Goal: Information Seeking & Learning: Learn about a topic

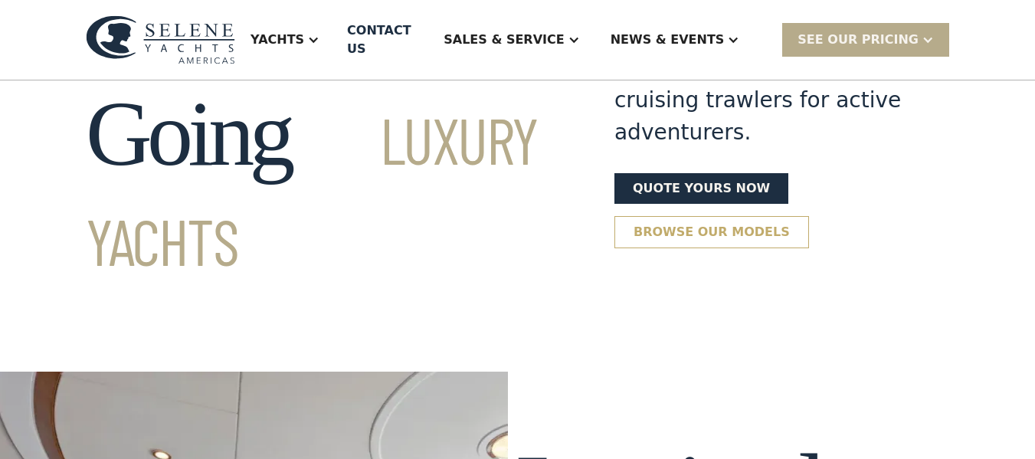
click at [720, 216] on link "Browse our models" at bounding box center [711, 232] width 195 height 32
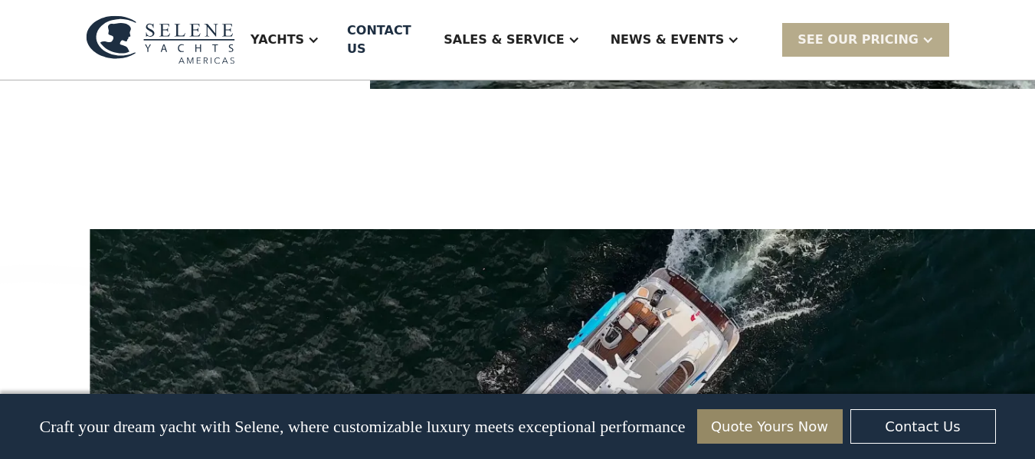
scroll to position [1767, 0]
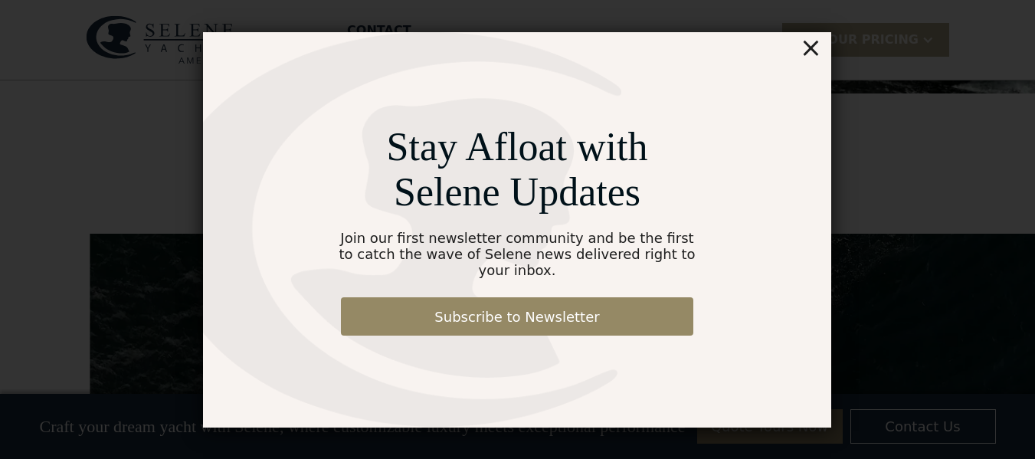
click at [809, 60] on div "×" at bounding box center [811, 47] width 22 height 31
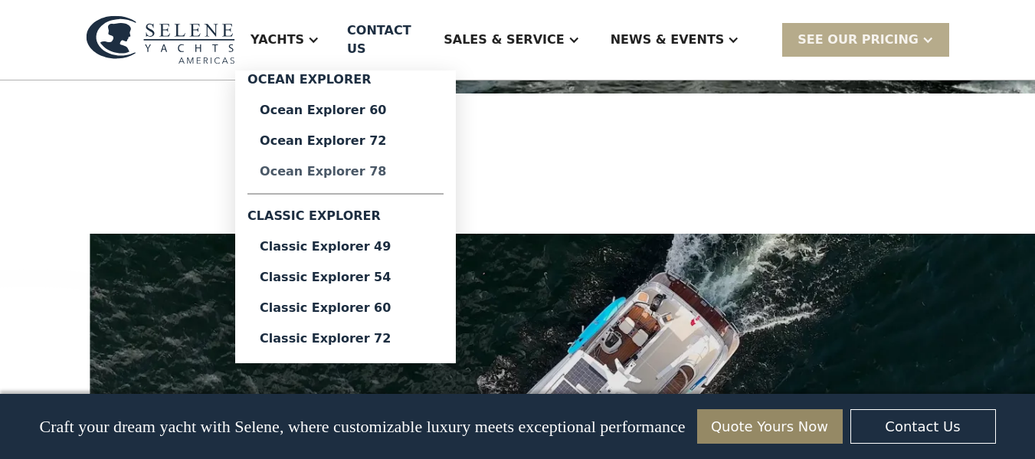
click at [403, 165] on div "Ocean Explorer 78" at bounding box center [346, 171] width 172 height 12
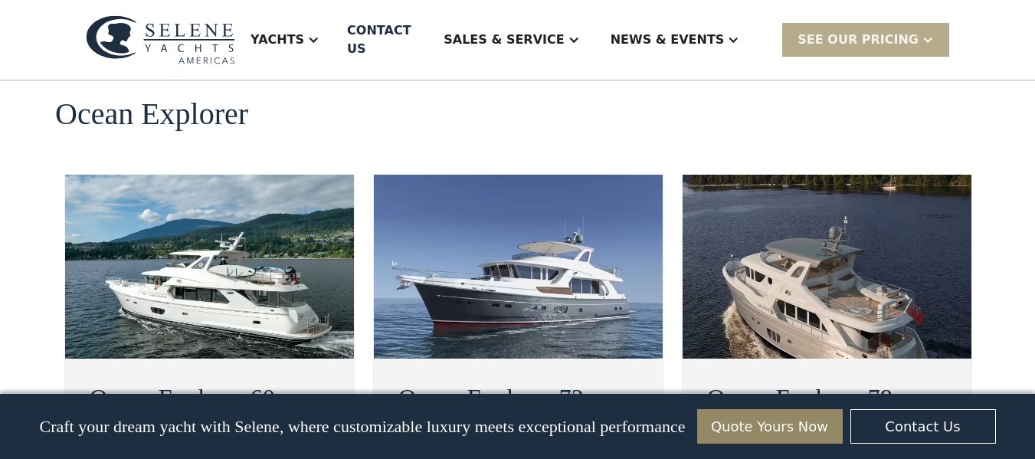
scroll to position [2763, 0]
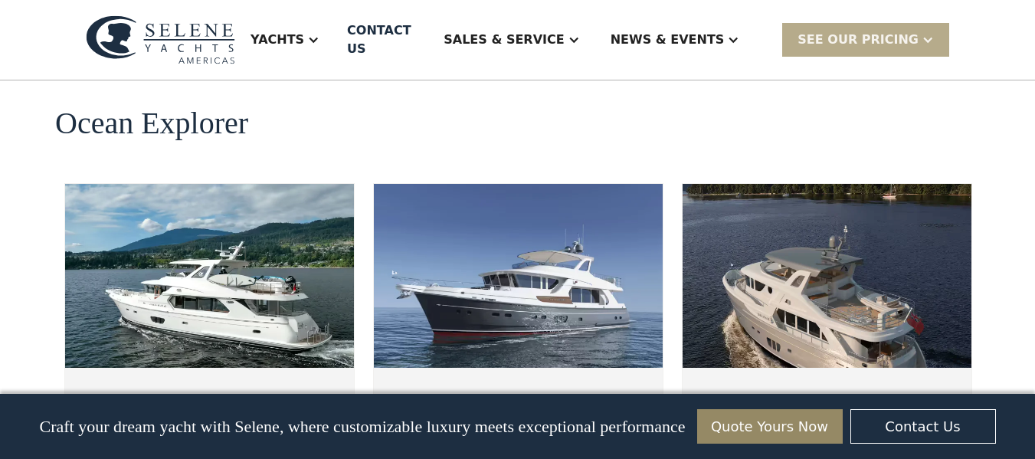
click at [833, 191] on img at bounding box center [826, 276] width 289 height 184
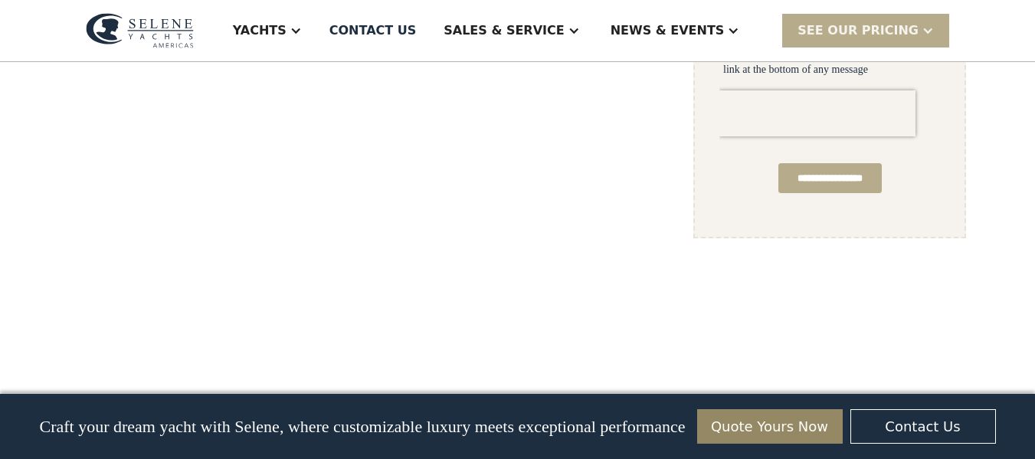
scroll to position [1148, 0]
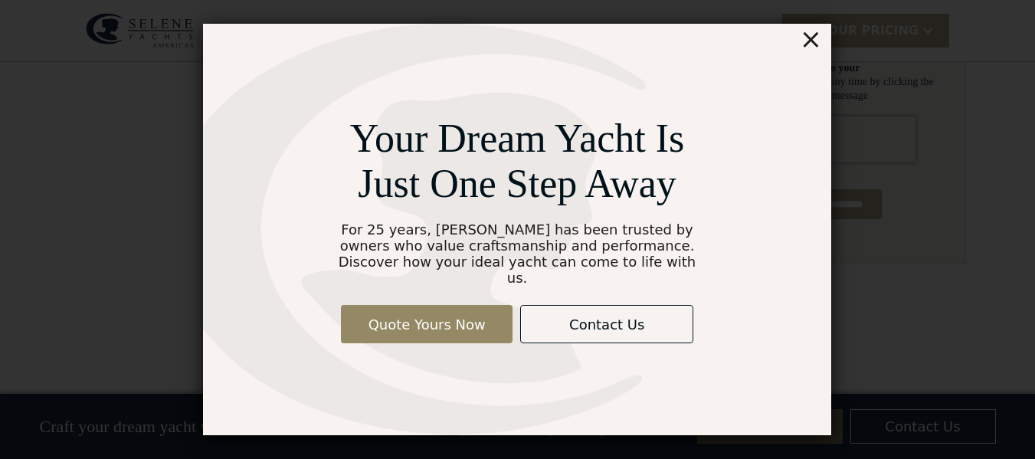
click at [808, 44] on div "×" at bounding box center [811, 39] width 22 height 31
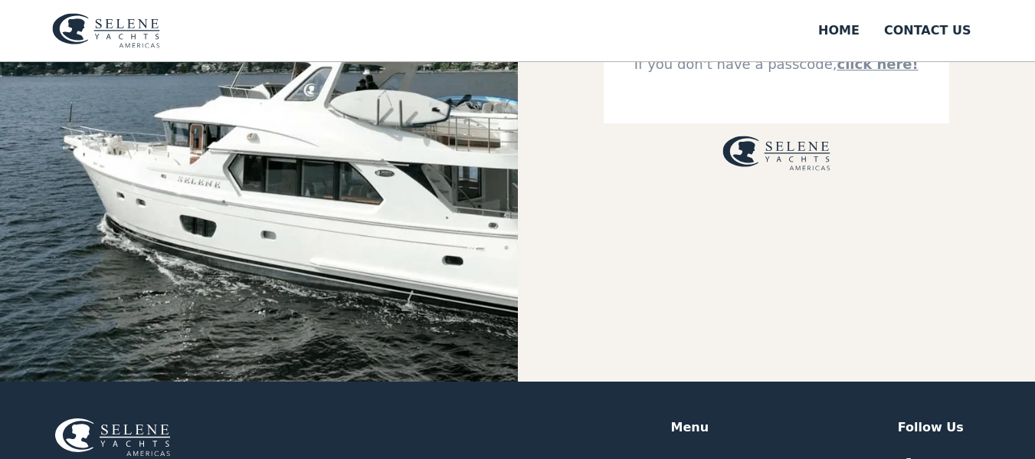
scroll to position [230, 0]
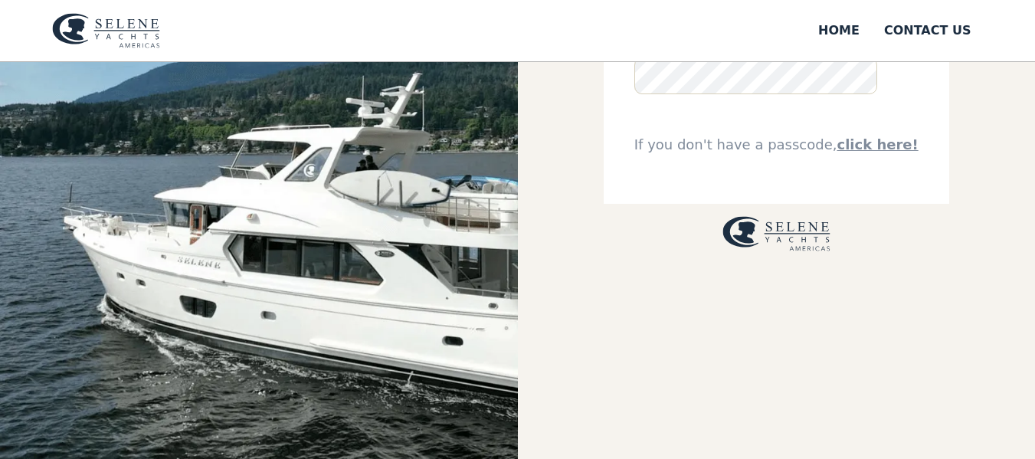
click at [446, 236] on img at bounding box center [259, 147] width 518 height 630
click at [860, 146] on link "click here!" at bounding box center [876, 144] width 81 height 16
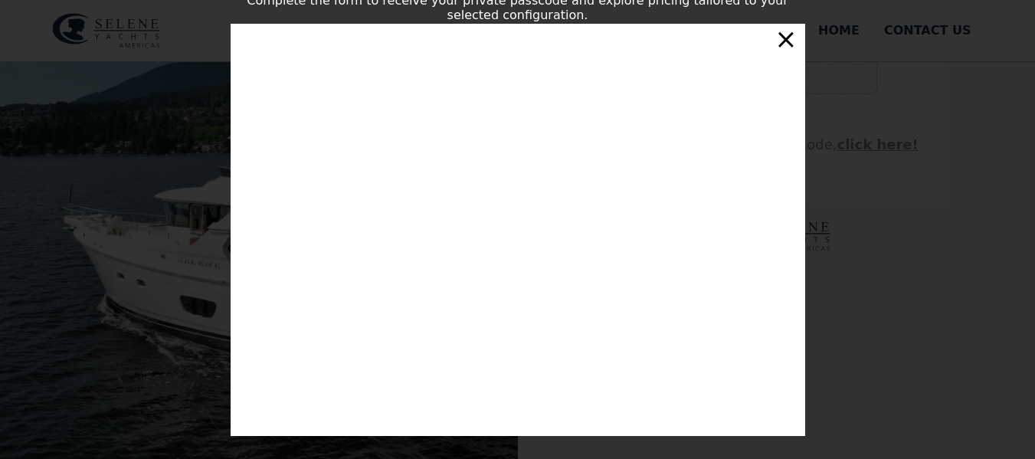
click at [790, 46] on div "×" at bounding box center [785, 39] width 22 height 31
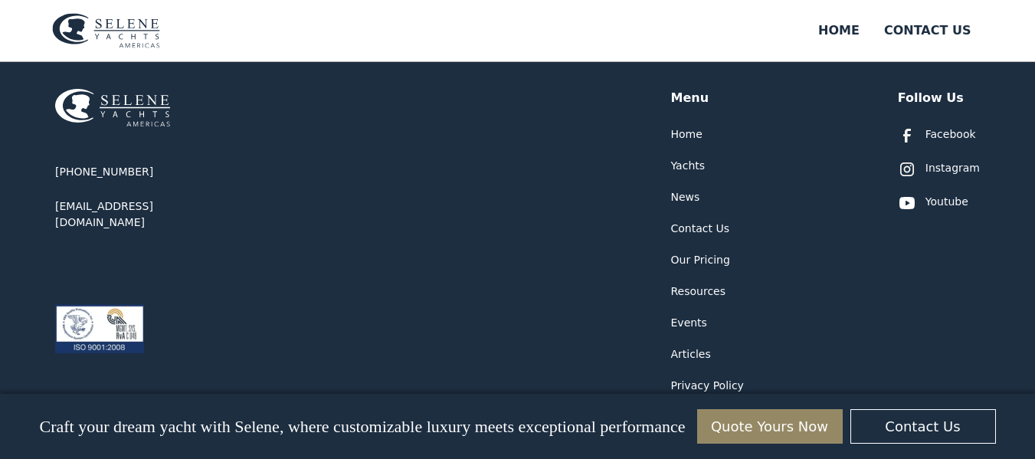
scroll to position [613, 0]
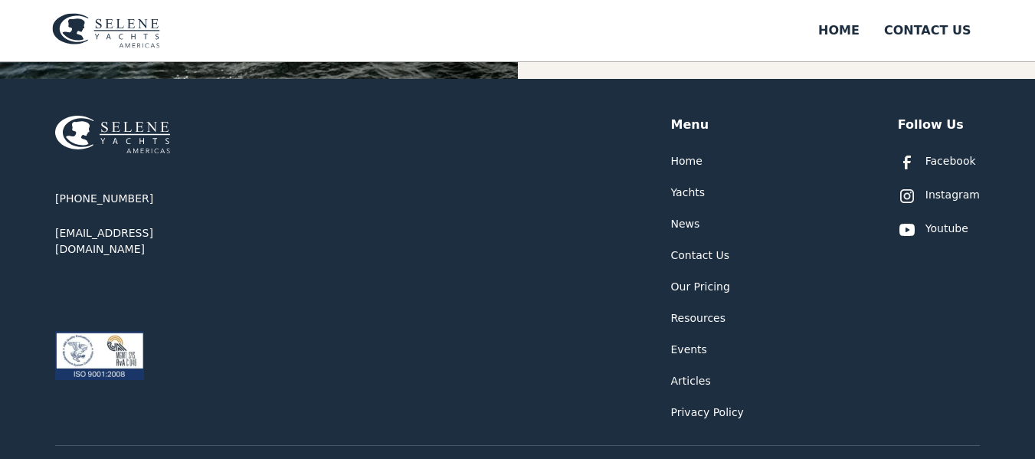
click at [683, 191] on div "Yachts" at bounding box center [688, 193] width 34 height 16
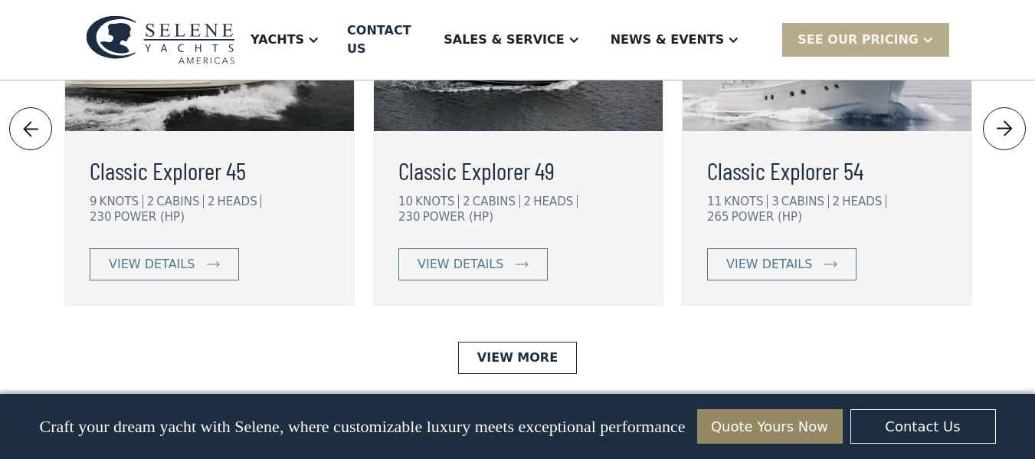
scroll to position [3607, 0]
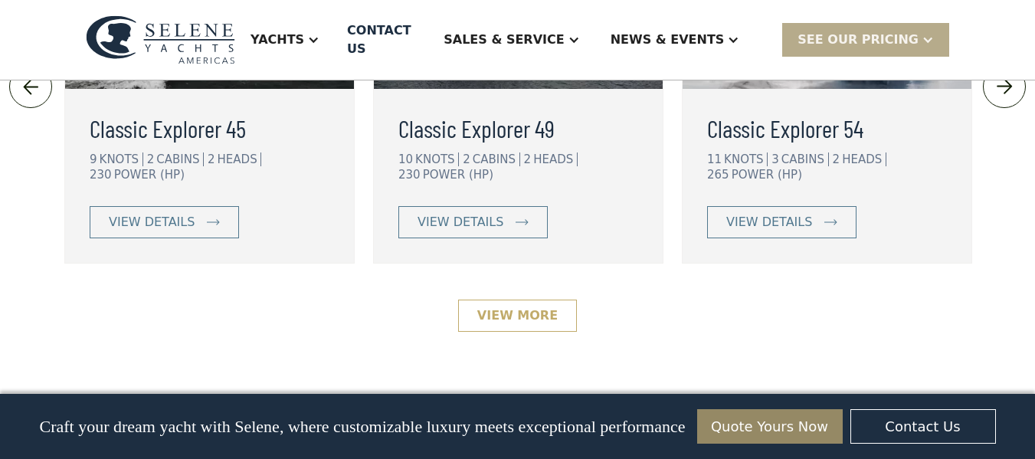
click at [528, 299] on link "View More" at bounding box center [517, 315] width 119 height 32
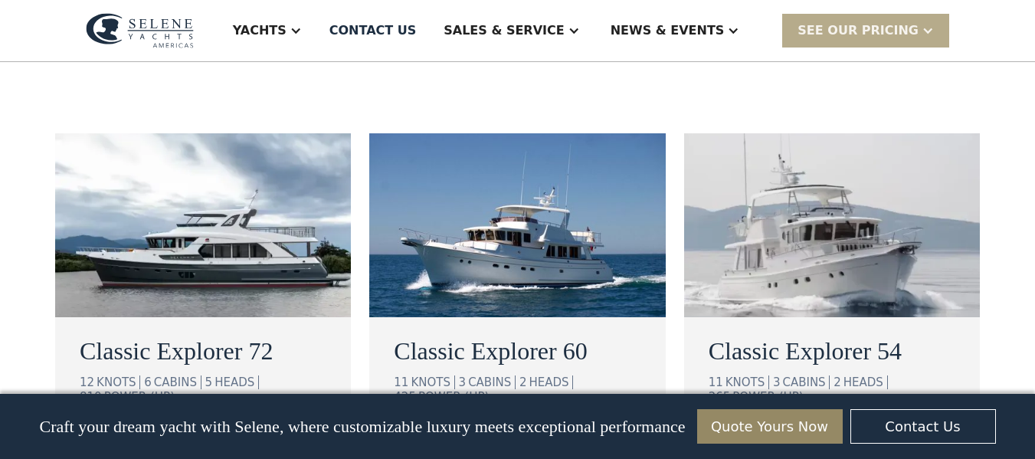
scroll to position [919, 0]
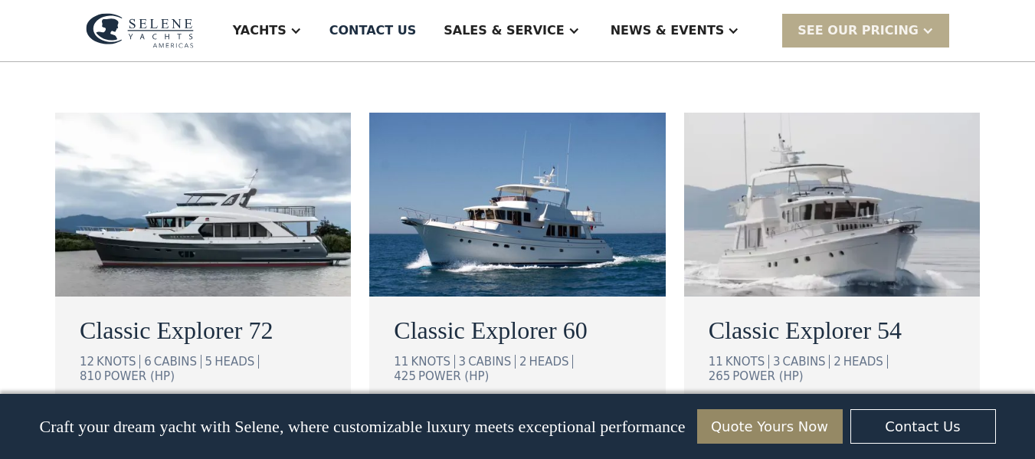
click at [190, 202] on img at bounding box center [203, 205] width 296 height 184
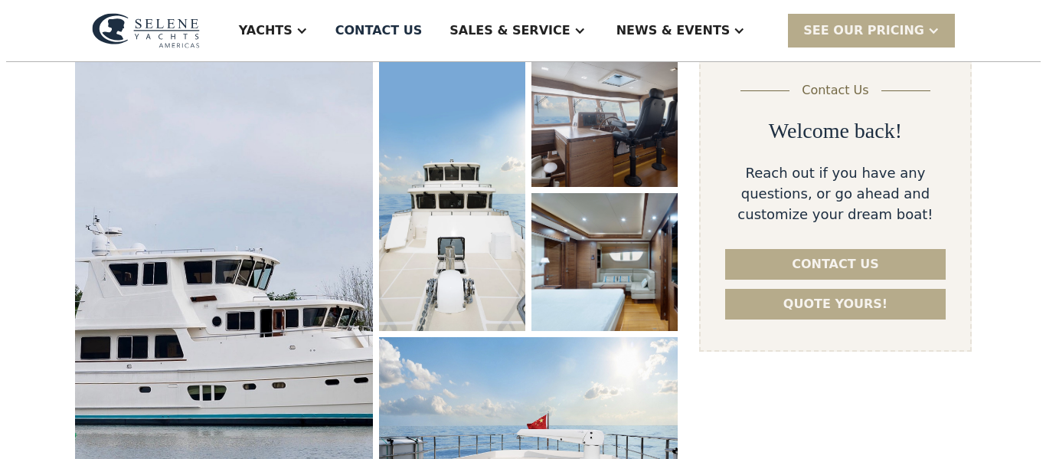
scroll to position [306, 0]
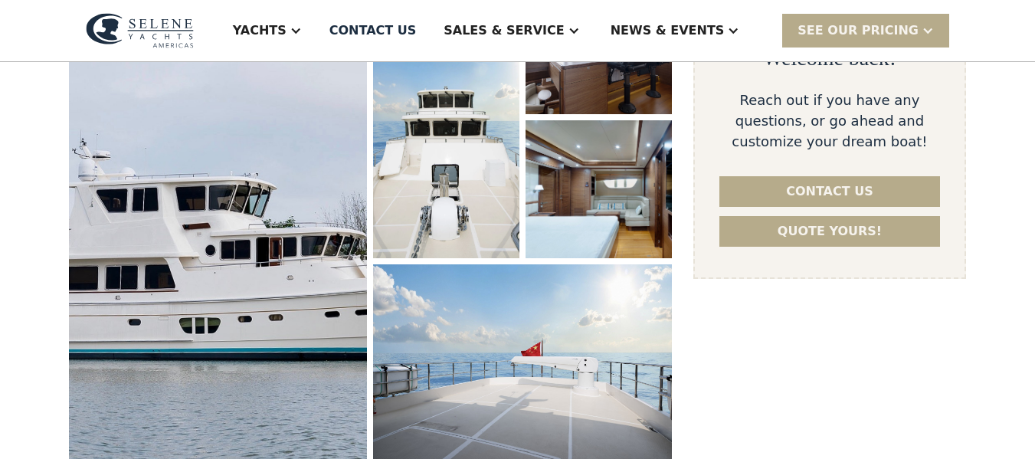
click at [194, 217] on img "open lightbox" at bounding box center [218, 220] width 315 height 514
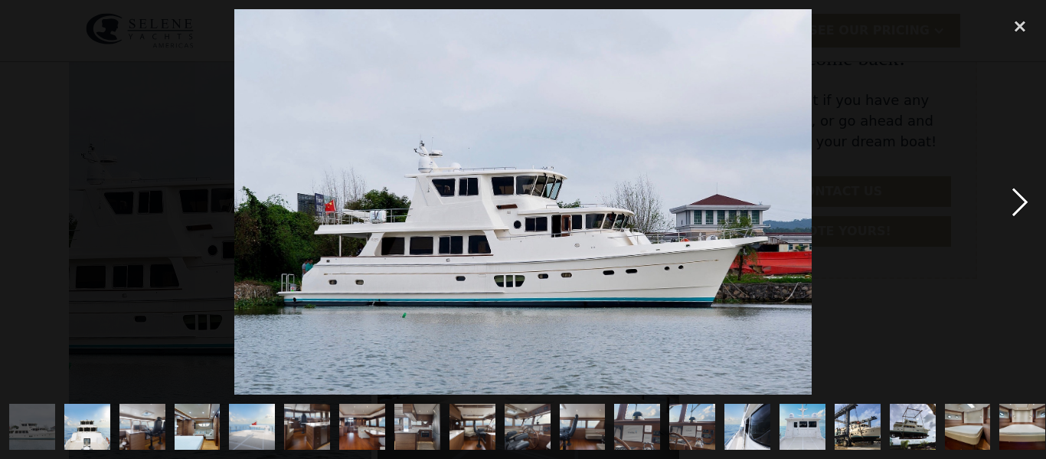
click at [1019, 198] on div "next image" at bounding box center [1020, 201] width 52 height 385
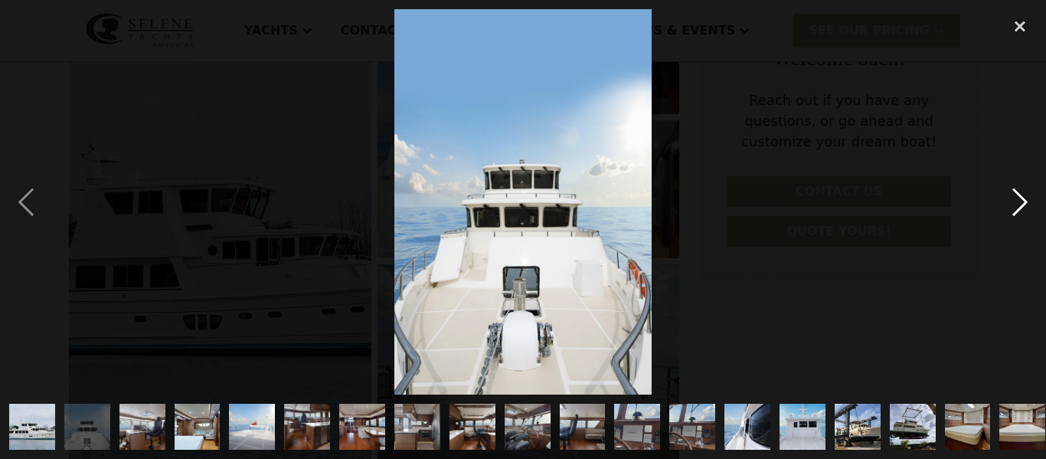
click at [1019, 198] on div "next image" at bounding box center [1020, 201] width 52 height 385
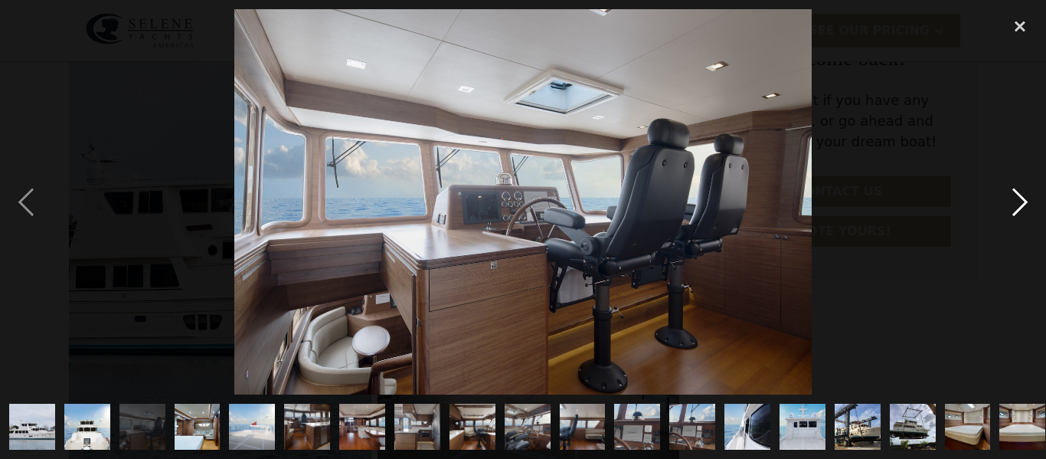
click at [1019, 198] on div "next image" at bounding box center [1020, 201] width 52 height 385
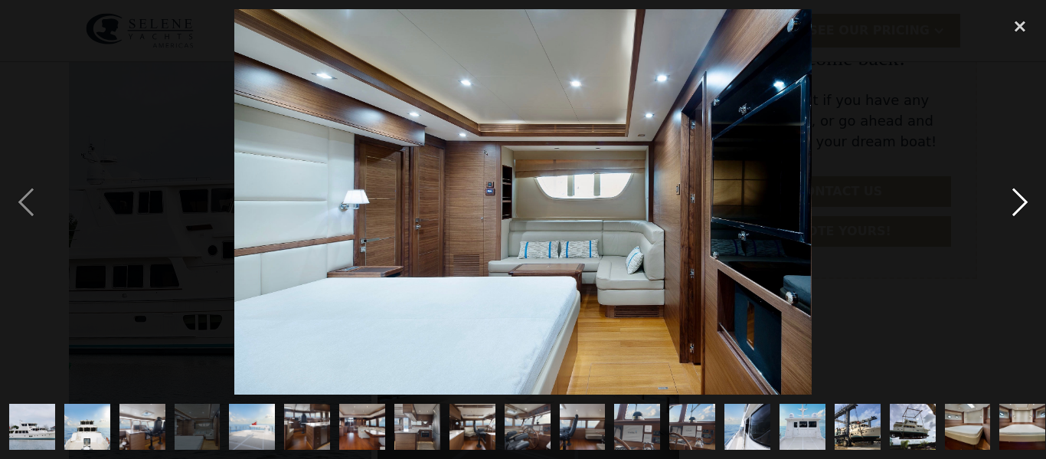
click at [1019, 198] on div "next image" at bounding box center [1020, 201] width 52 height 385
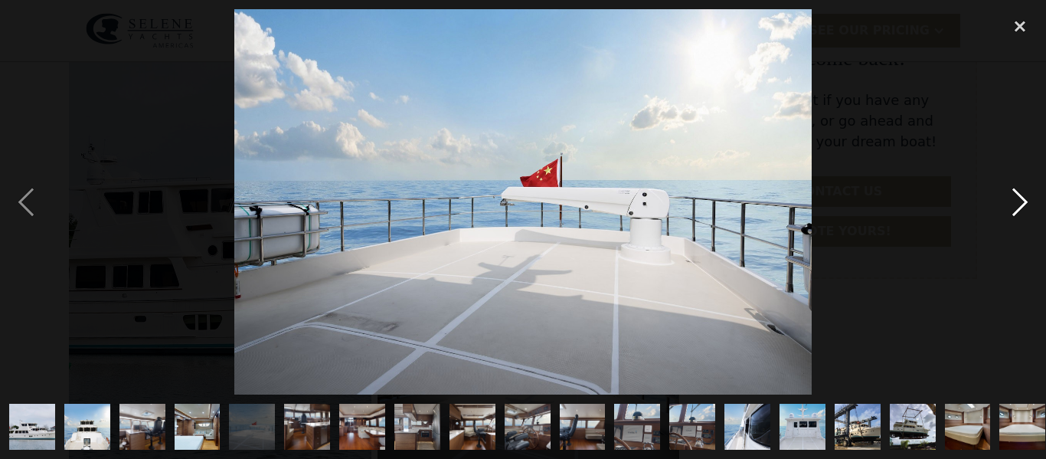
click at [1019, 198] on div "next image" at bounding box center [1020, 201] width 52 height 385
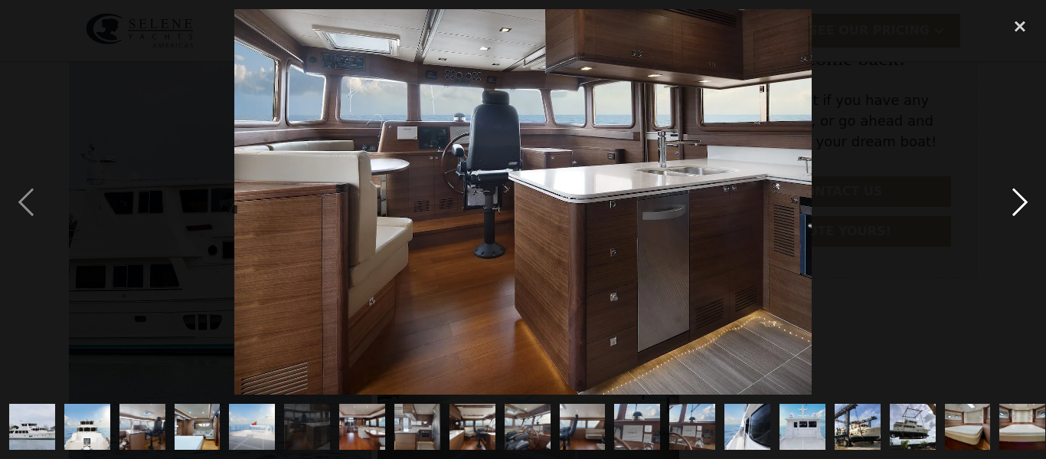
click at [1019, 198] on div "next image" at bounding box center [1020, 201] width 52 height 385
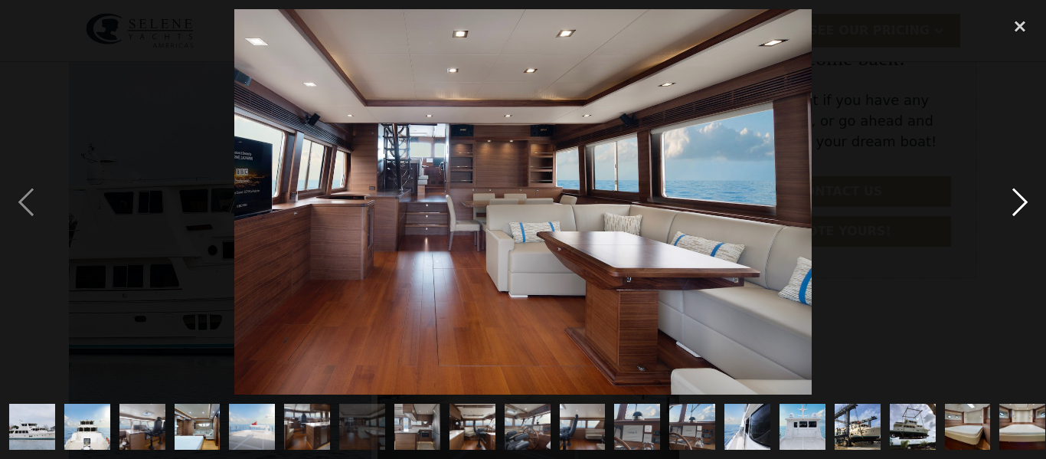
click at [1019, 198] on div "next image" at bounding box center [1020, 201] width 52 height 385
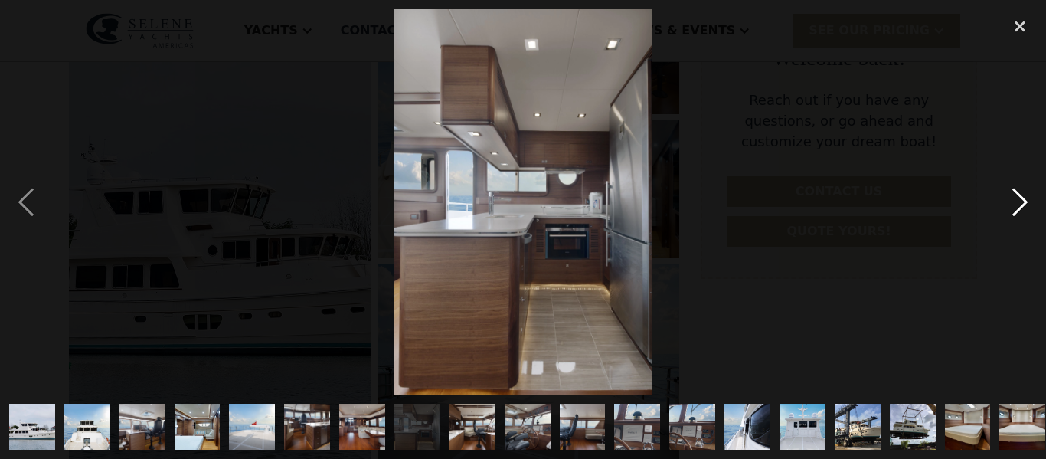
click at [1019, 198] on div "next image" at bounding box center [1020, 201] width 52 height 385
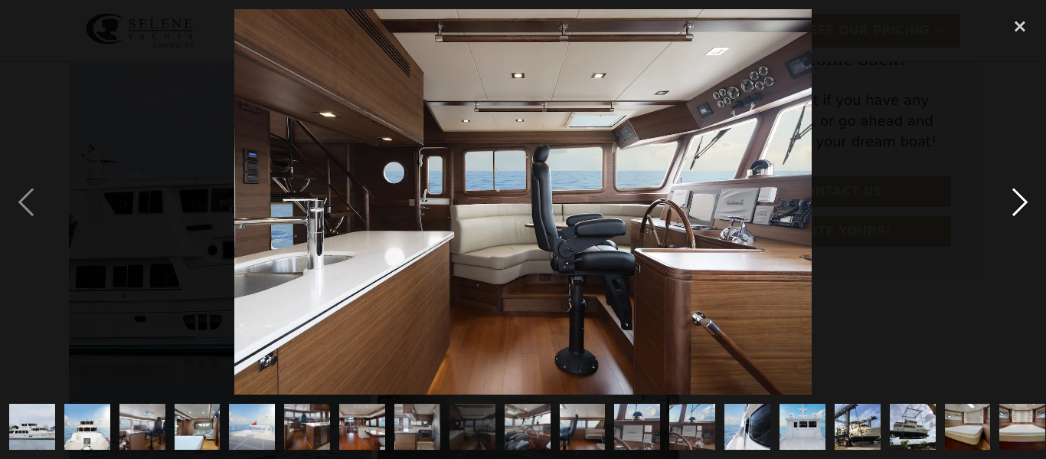
click at [1019, 198] on div "next image" at bounding box center [1020, 201] width 52 height 385
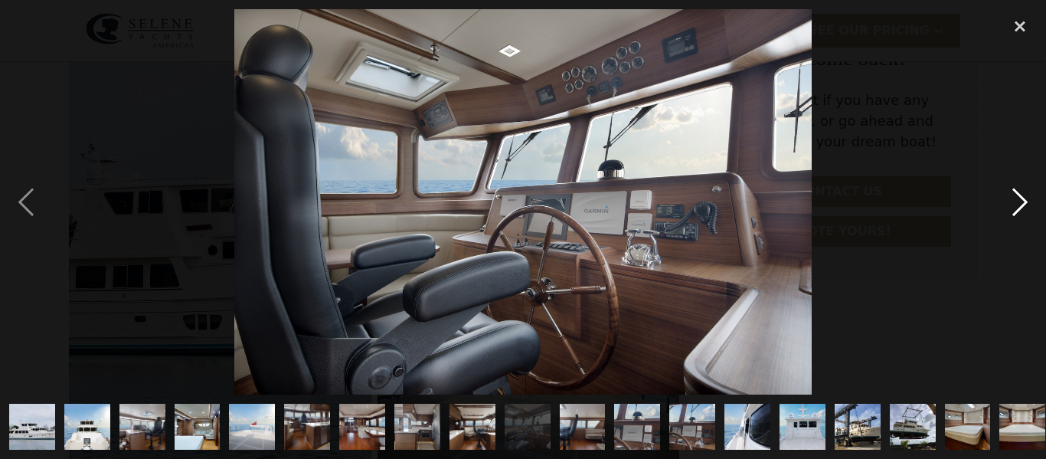
click at [1019, 198] on div "next image" at bounding box center [1020, 201] width 52 height 385
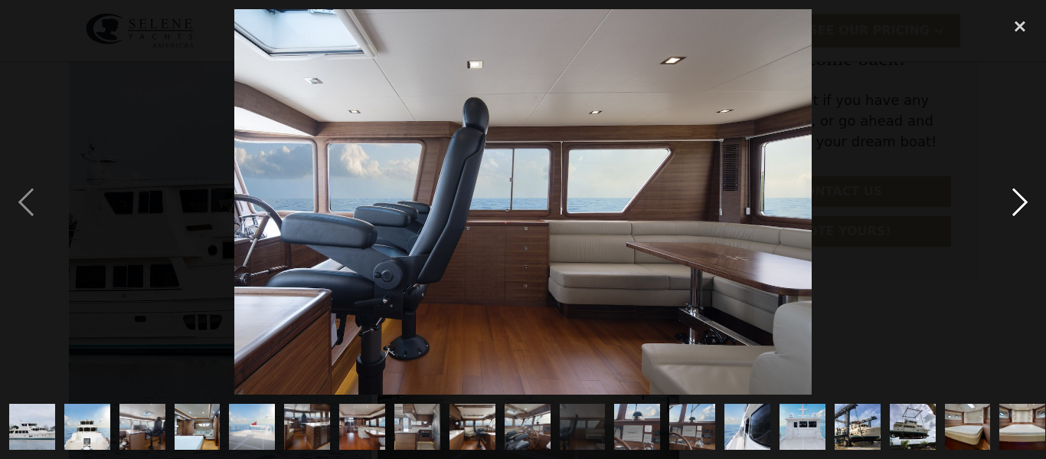
click at [1019, 198] on div "next image" at bounding box center [1020, 201] width 52 height 385
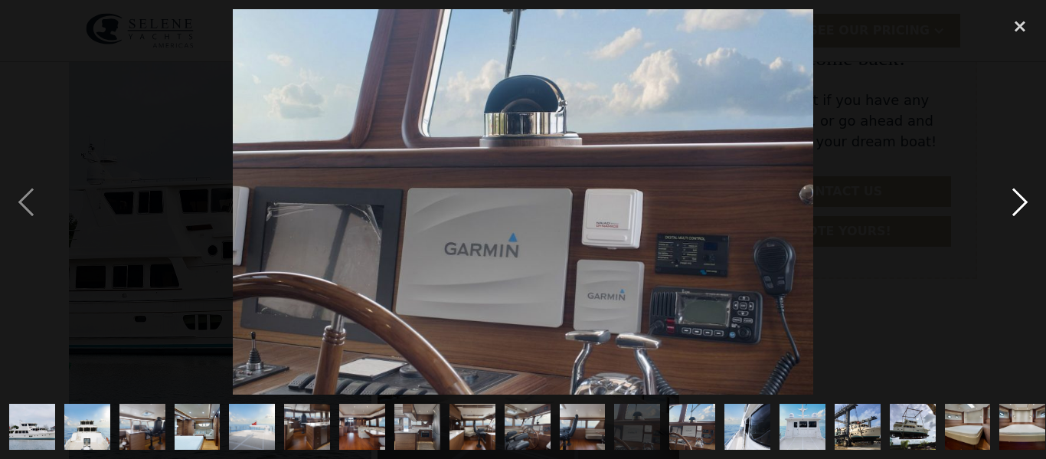
click at [1019, 198] on div "next image" at bounding box center [1020, 201] width 52 height 385
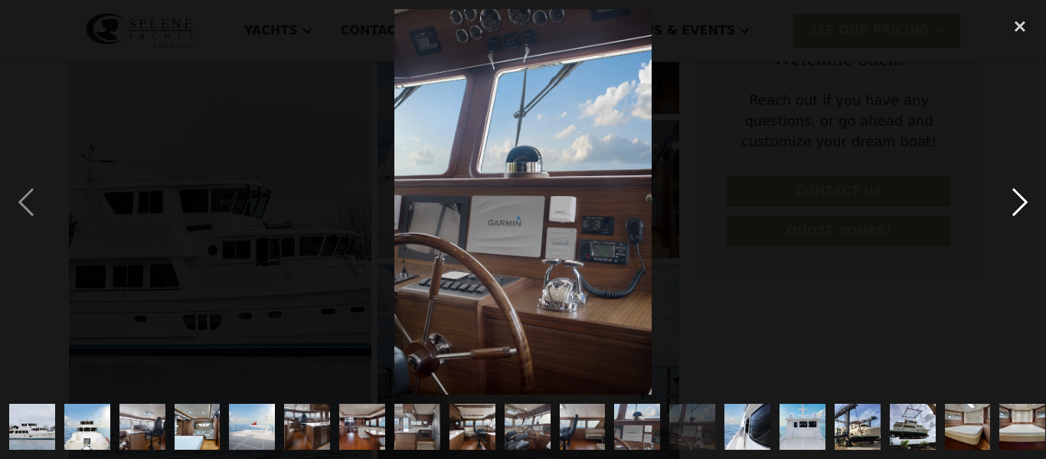
click at [1019, 198] on div "next image" at bounding box center [1020, 201] width 52 height 385
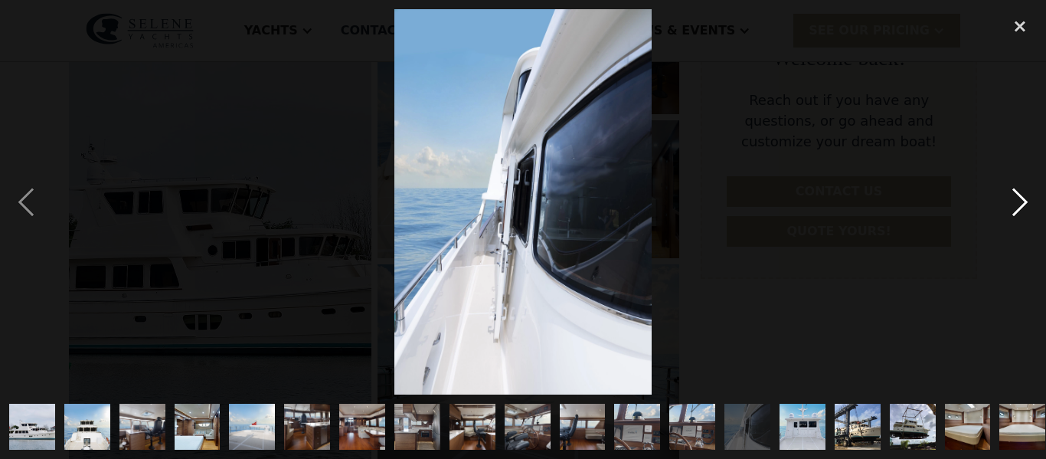
click at [1019, 198] on div "next image" at bounding box center [1020, 201] width 52 height 385
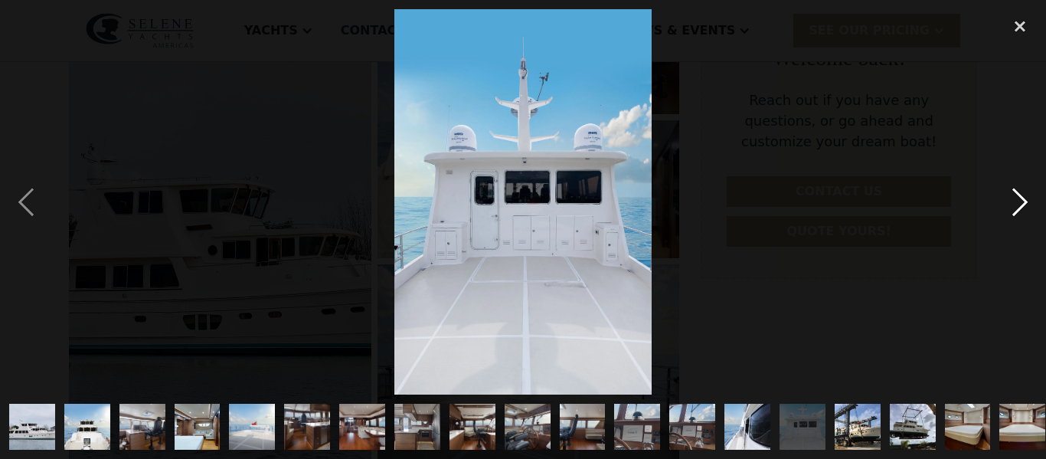
click at [1019, 198] on div "next image" at bounding box center [1020, 201] width 52 height 385
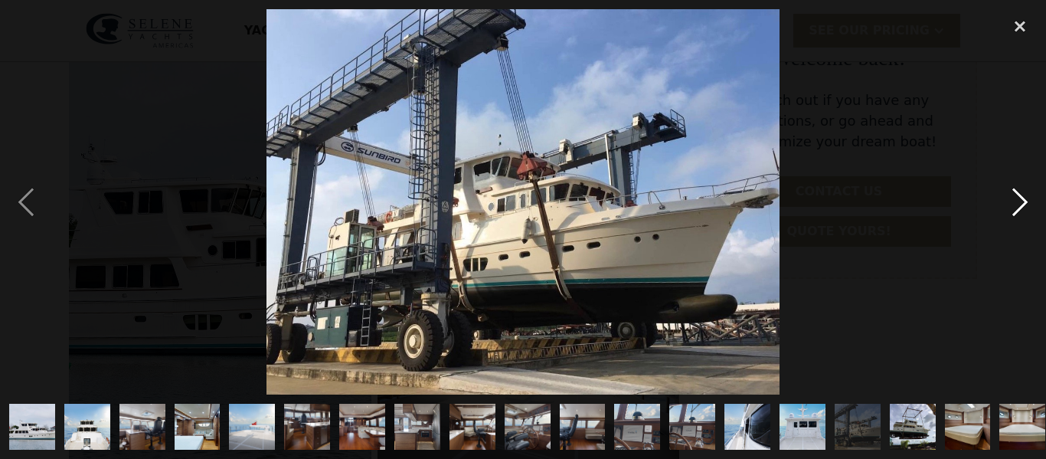
click at [1019, 198] on div "next image" at bounding box center [1020, 201] width 52 height 385
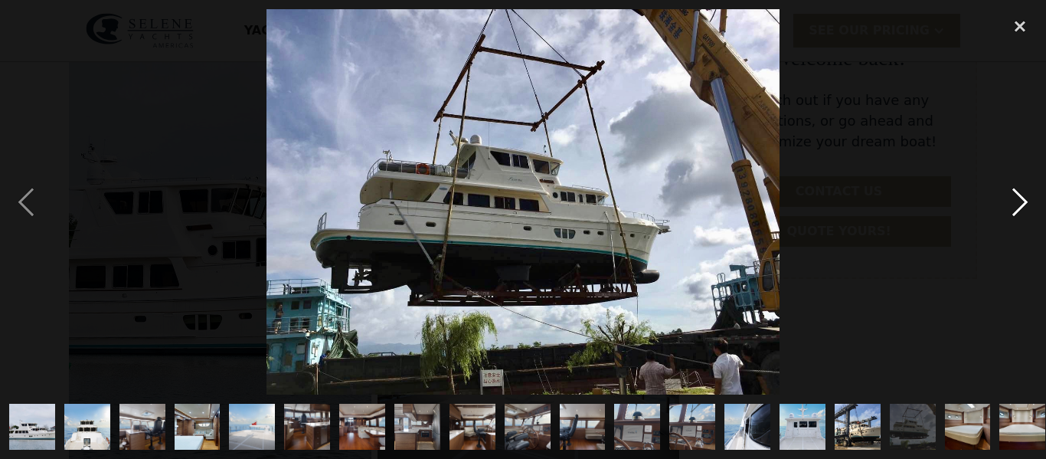
click at [1019, 198] on div "next image" at bounding box center [1020, 201] width 52 height 385
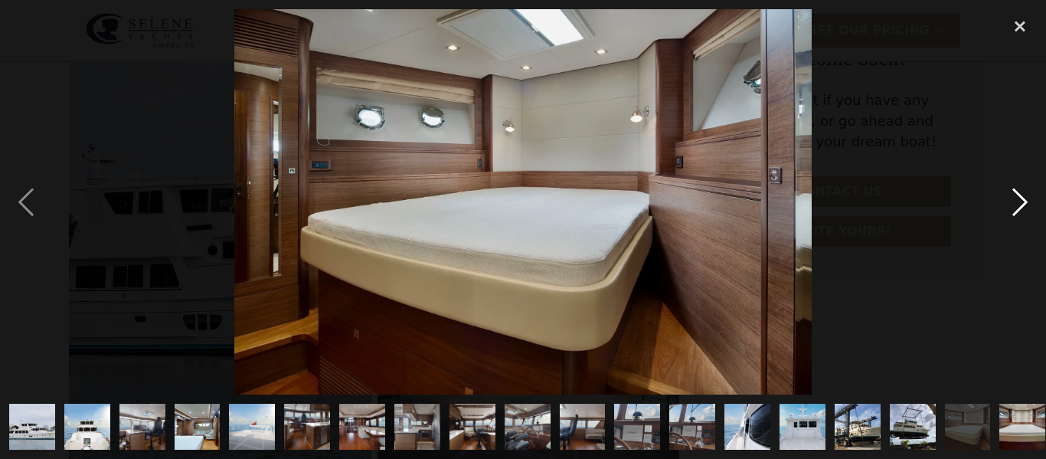
click at [1019, 198] on div "next image" at bounding box center [1020, 201] width 52 height 385
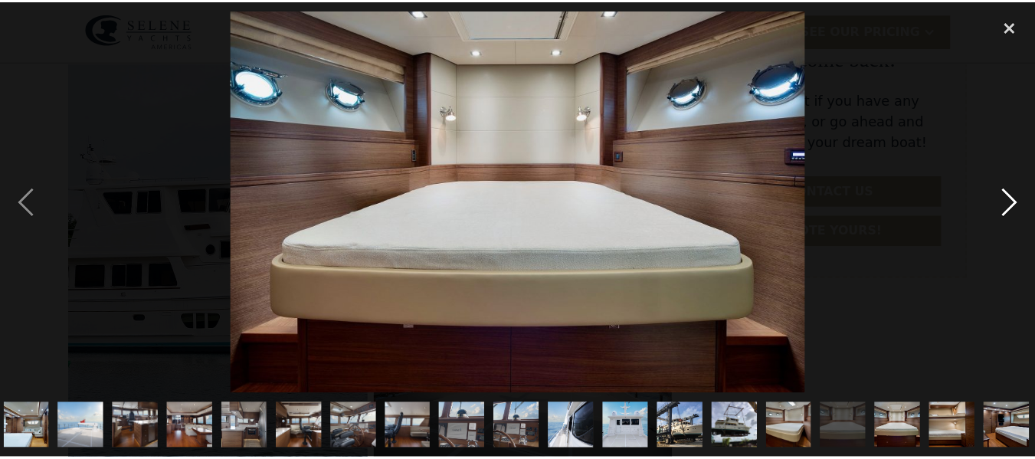
scroll to position [0, 174]
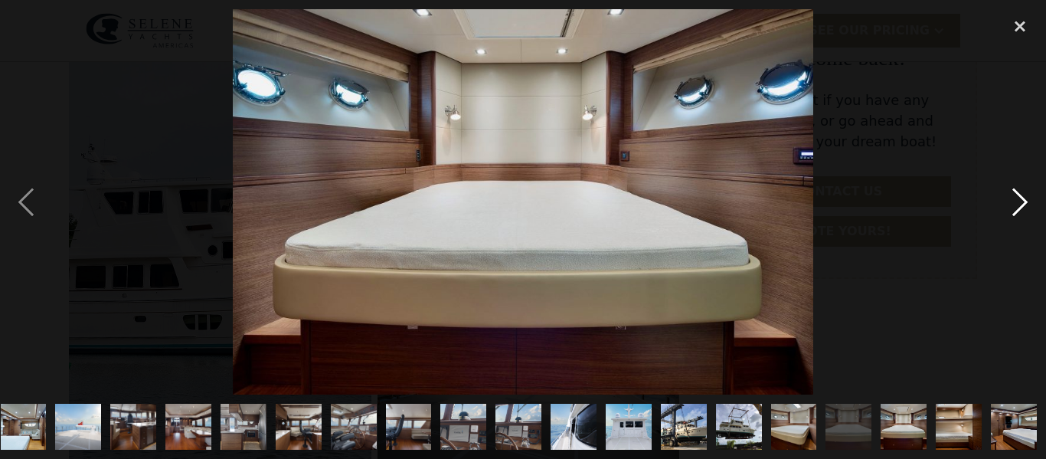
click at [1019, 198] on div "next image" at bounding box center [1020, 201] width 52 height 385
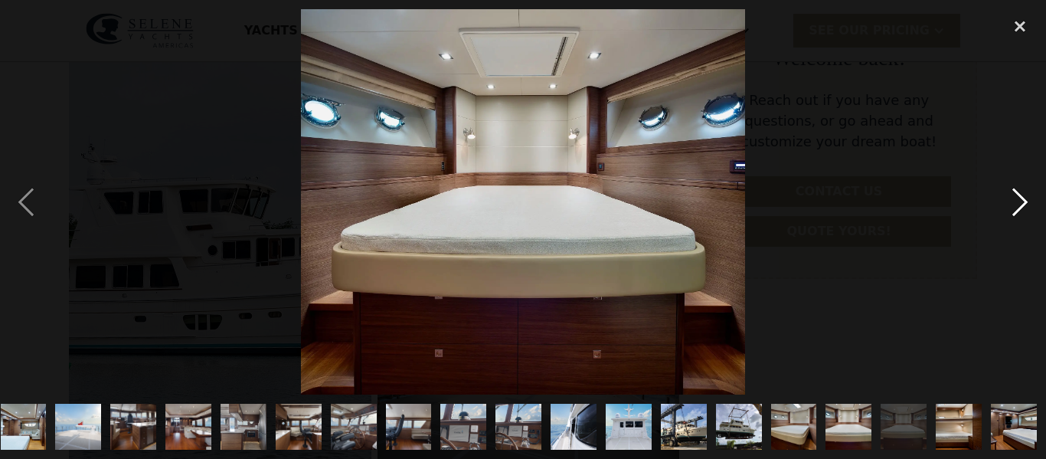
click at [1019, 198] on div "next image" at bounding box center [1020, 201] width 52 height 385
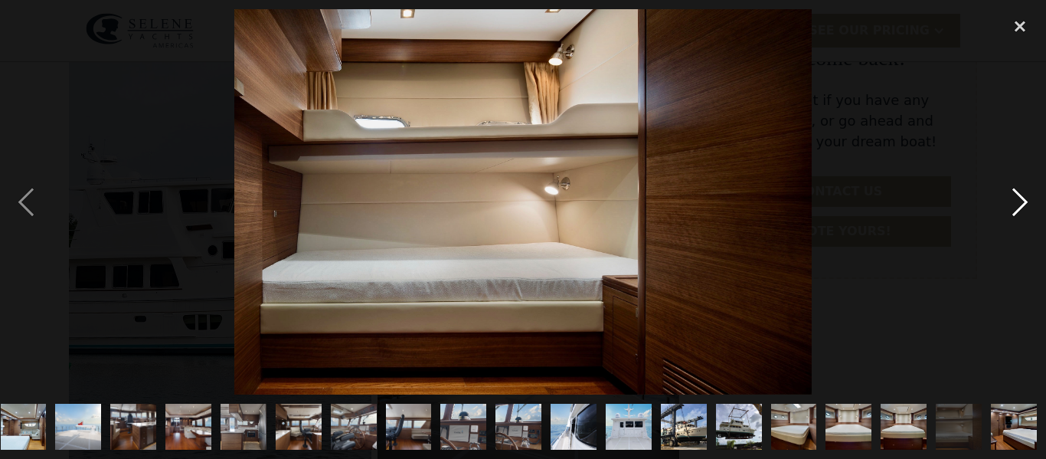
click at [1019, 198] on div "next image" at bounding box center [1020, 201] width 52 height 385
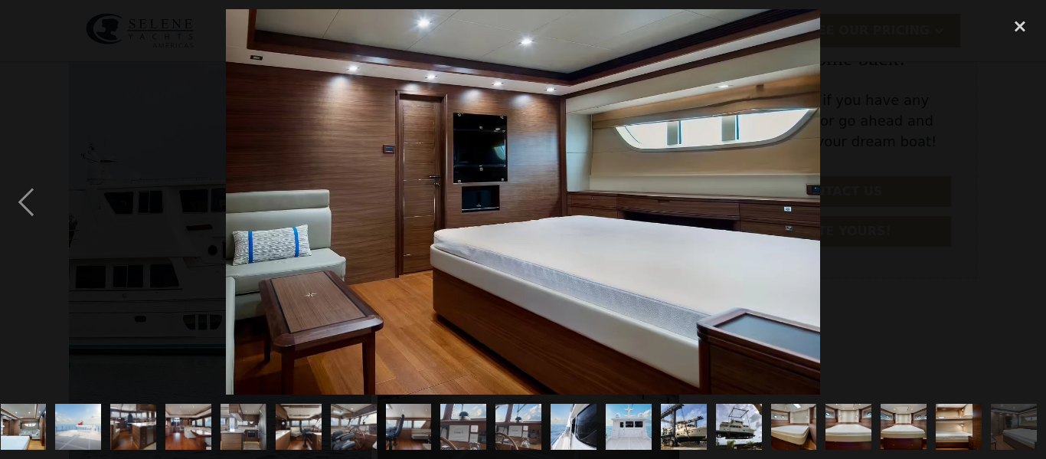
click at [1019, 198] on div "next image" at bounding box center [1020, 201] width 52 height 385
click at [1020, 26] on div "close lightbox" at bounding box center [1020, 26] width 52 height 34
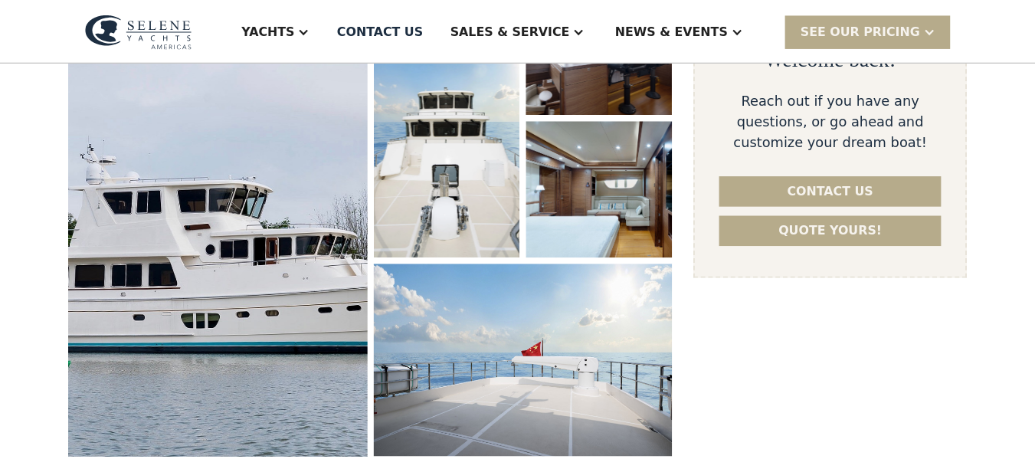
scroll to position [0, 0]
